Goal: Complete application form

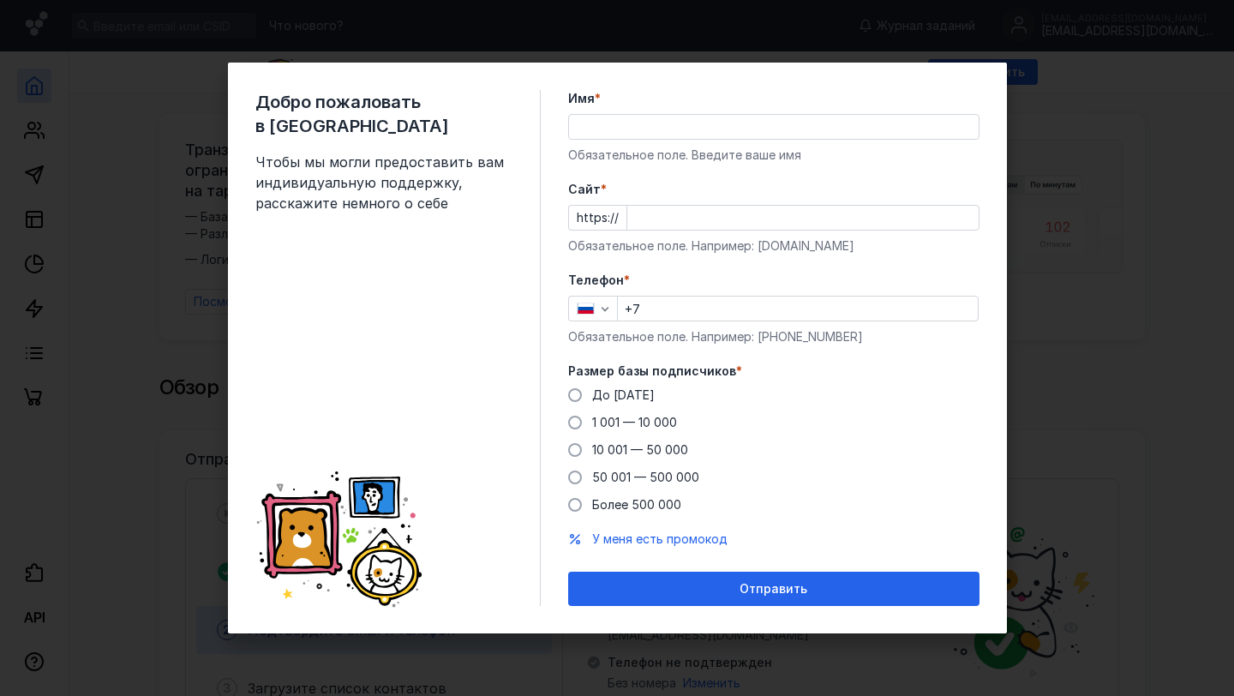
click at [662, 124] on input "Имя *" at bounding box center [774, 127] width 410 height 24
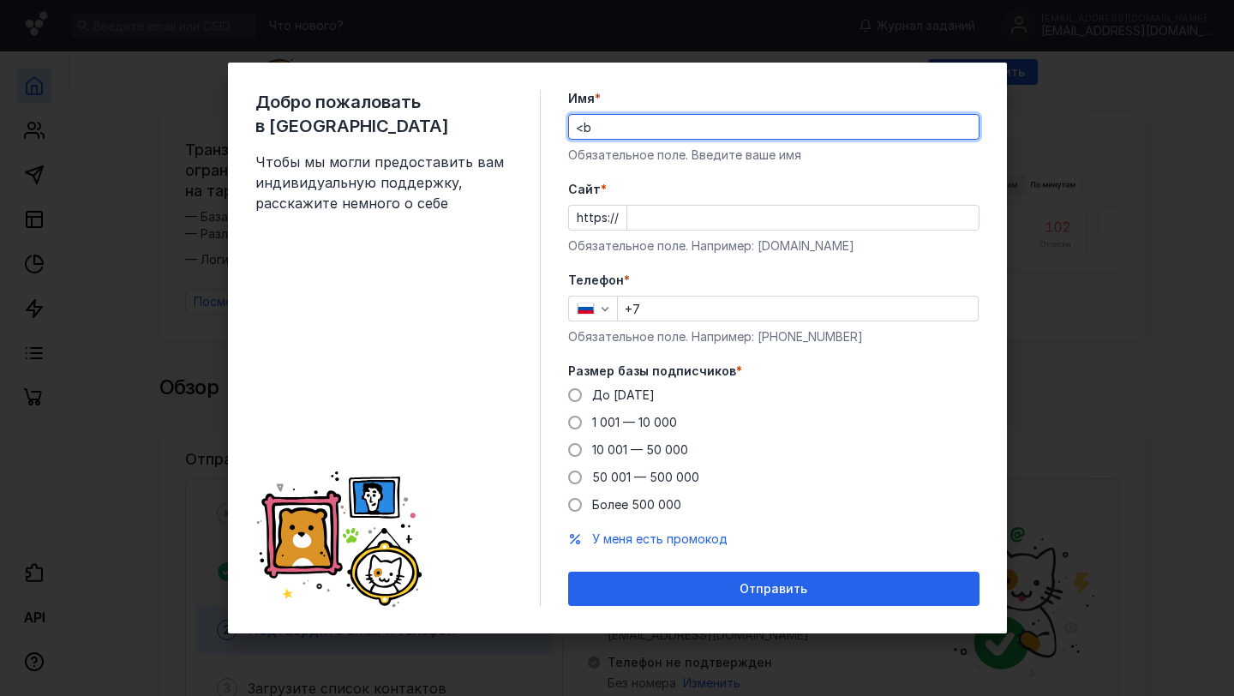
type input "<"
type input "[DEMOGRAPHIC_DATA]"
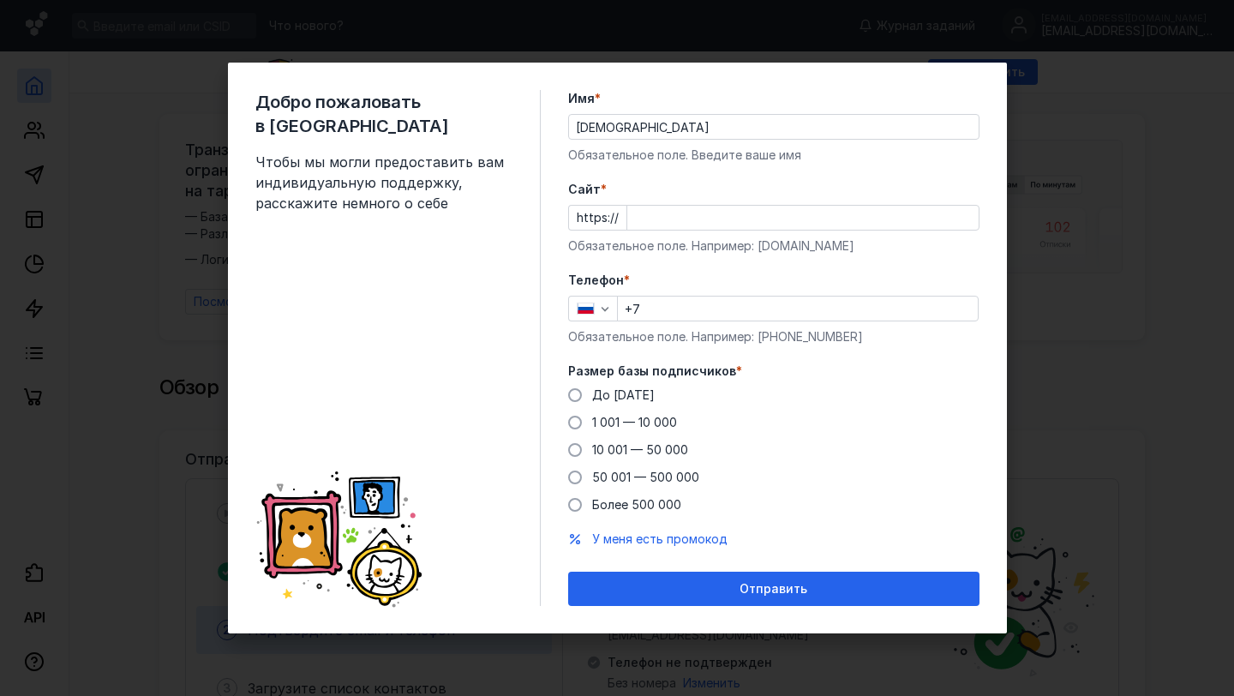
click at [665, 236] on div "Cайт * https:// Обязательное поле. Например: [DOMAIN_NAME]" at bounding box center [773, 218] width 411 height 74
click at [663, 220] on input "Cайт *" at bounding box center [802, 218] width 351 height 24
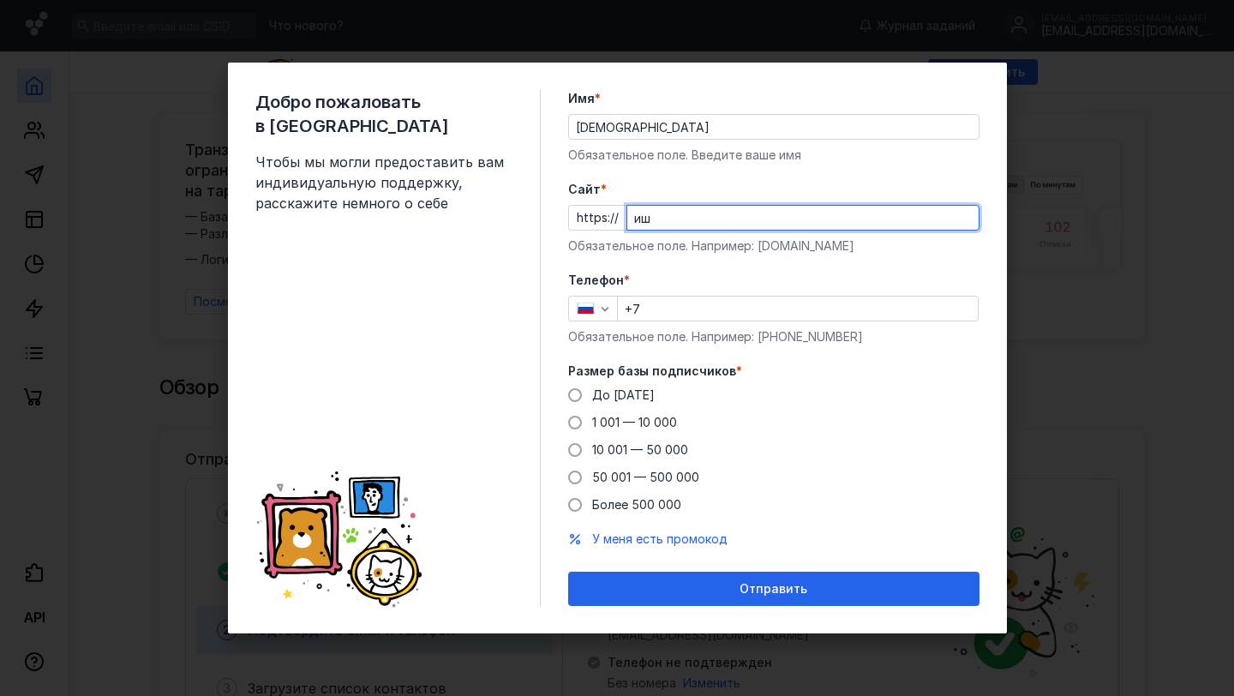
type input "и"
type input "[DOMAIN_NAME]"
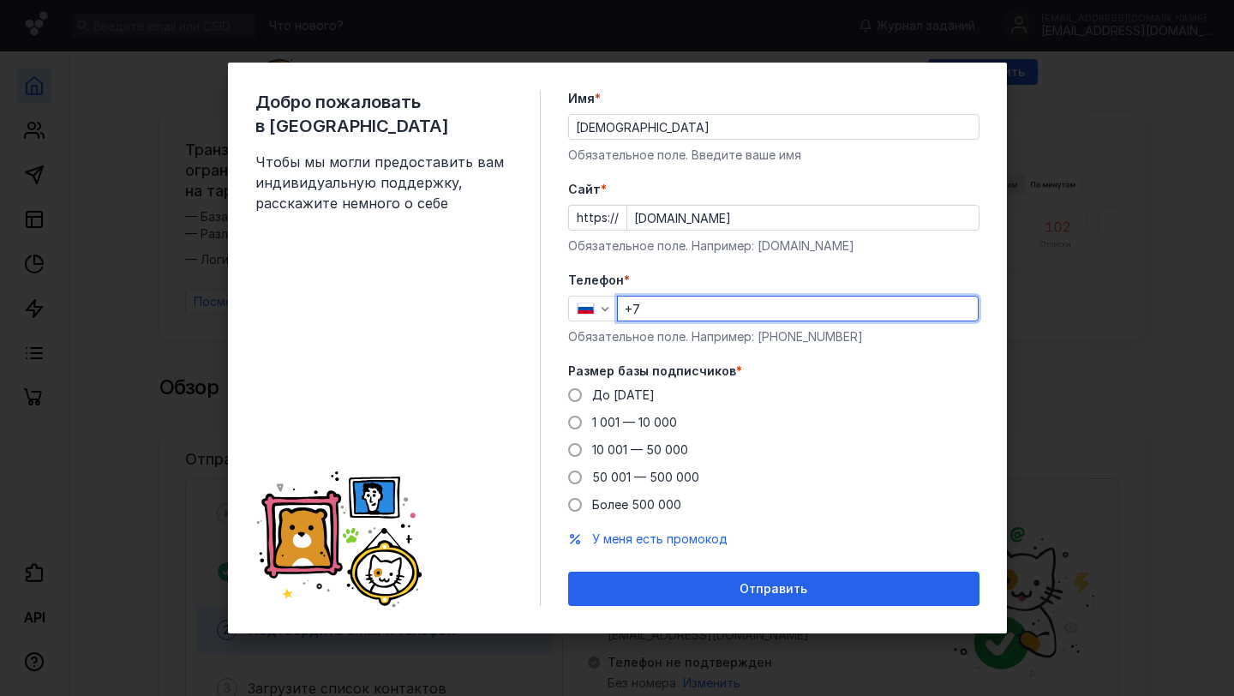
click at [656, 316] on input "+7" at bounding box center [798, 308] width 360 height 24
type input "[PHONE_NUMBER]"
click at [587, 386] on label "До [DATE]" at bounding box center [611, 394] width 87 height 17
click at [0, 0] on input "До [DATE]" at bounding box center [0, 0] width 0 height 0
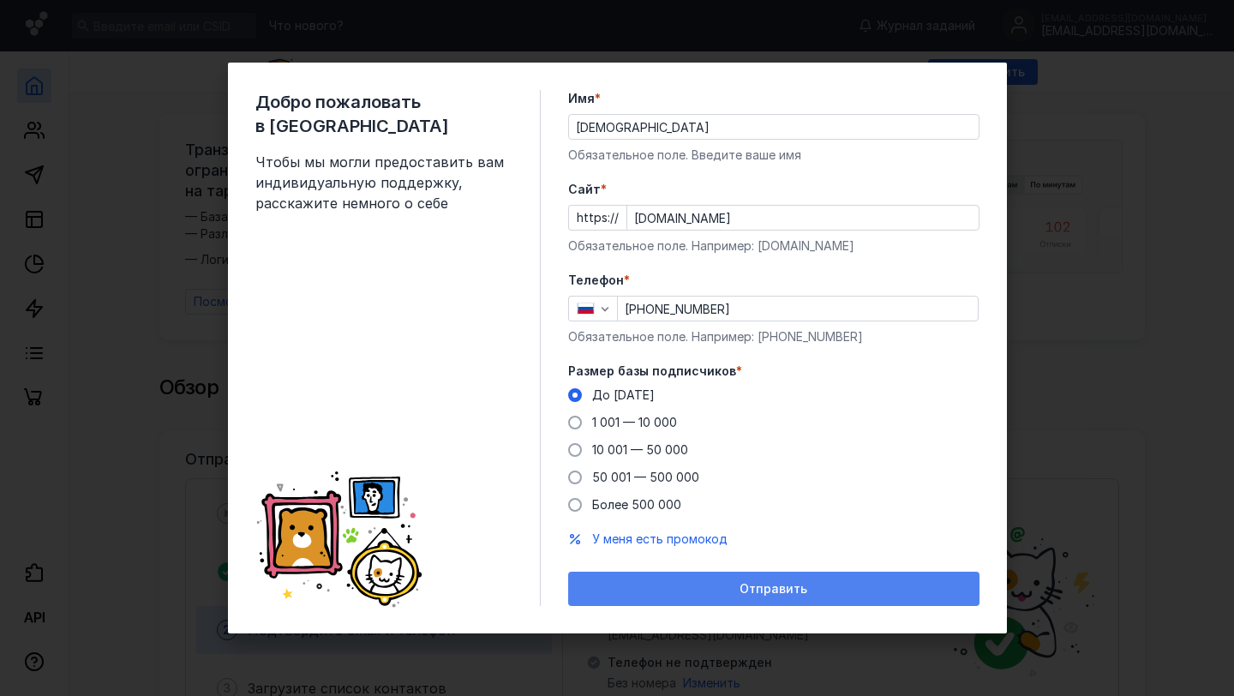
click at [674, 590] on div "Отправить" at bounding box center [774, 589] width 394 height 15
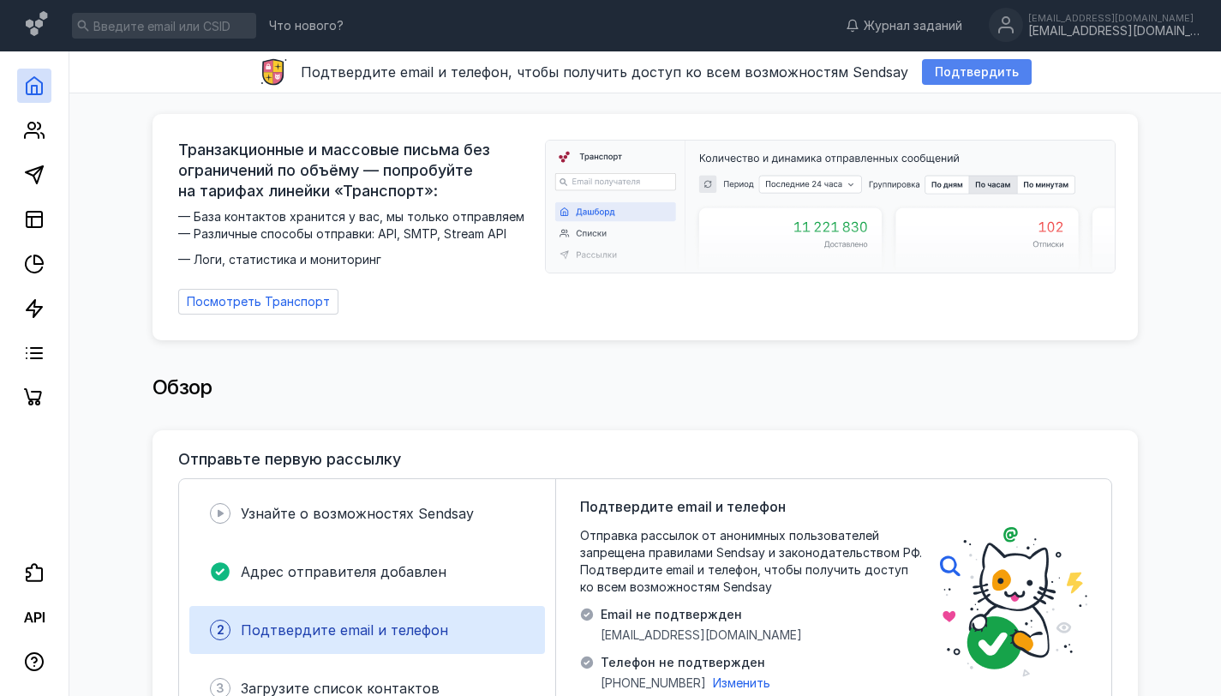
click at [949, 75] on span "Подтвердить" at bounding box center [977, 72] width 84 height 15
